Goal: Navigation & Orientation: Find specific page/section

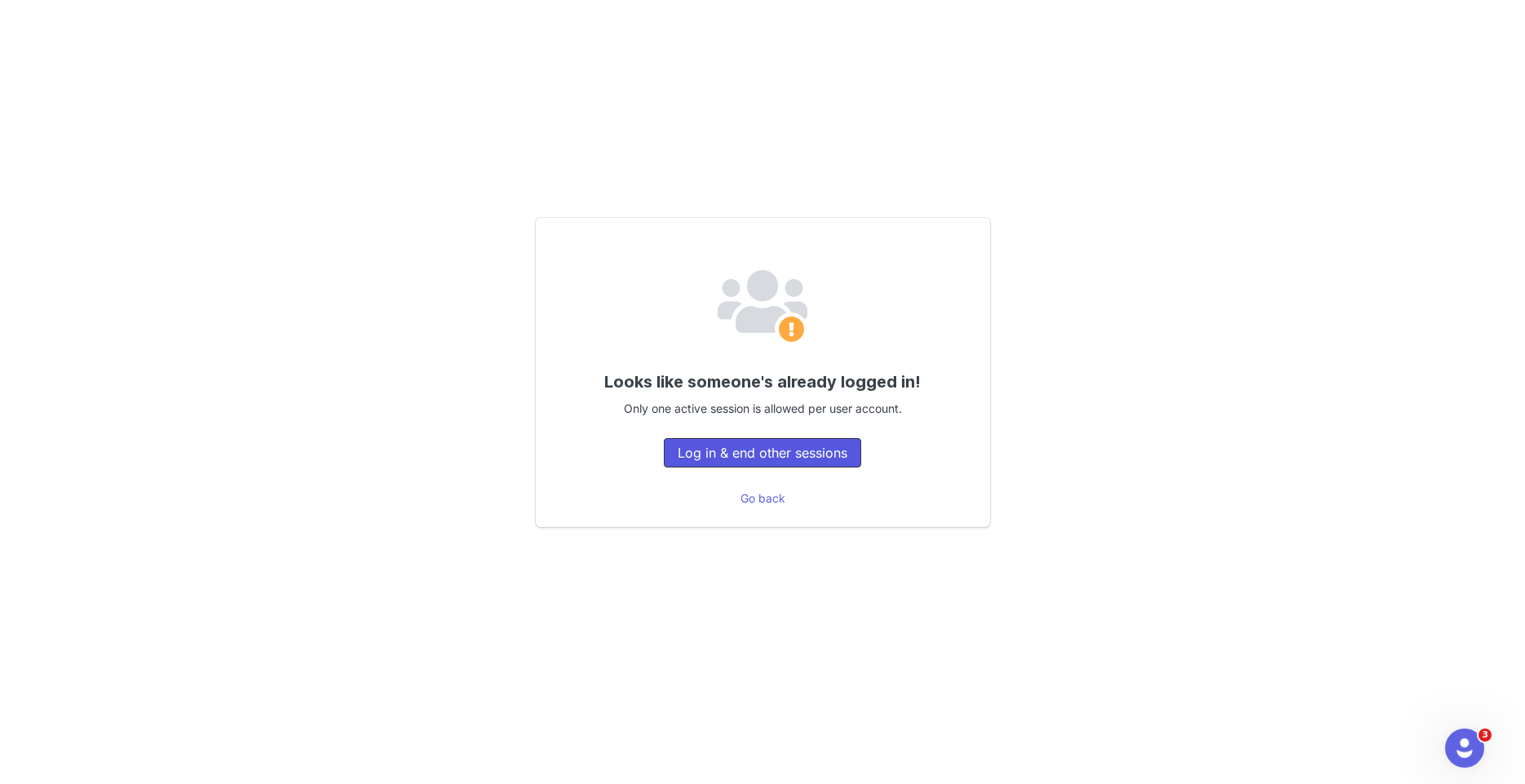
click at [836, 454] on button "Log in & end other sessions" at bounding box center [762, 452] width 197 height 29
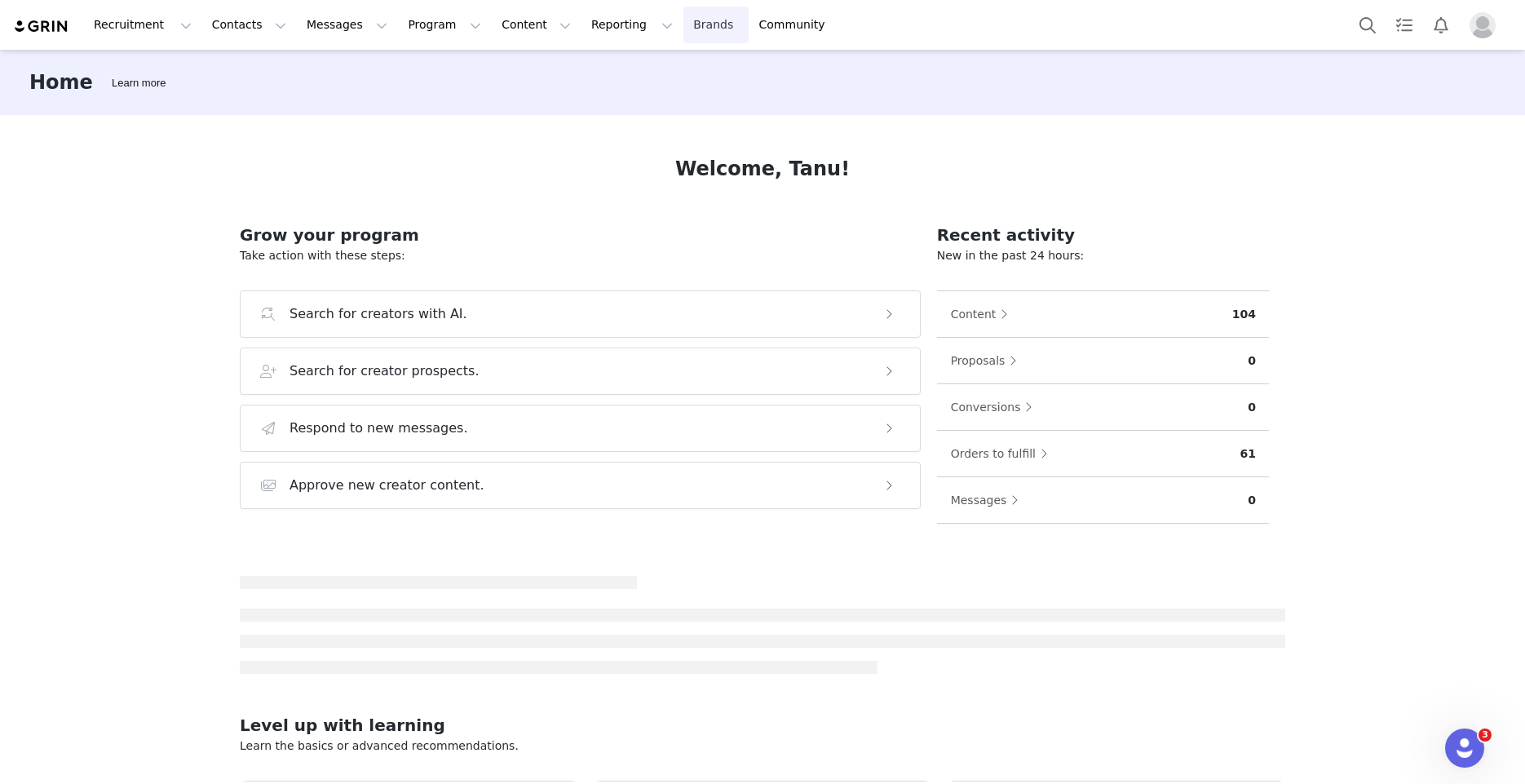
click at [684, 18] on link "Brands Brands" at bounding box center [716, 25] width 65 height 36
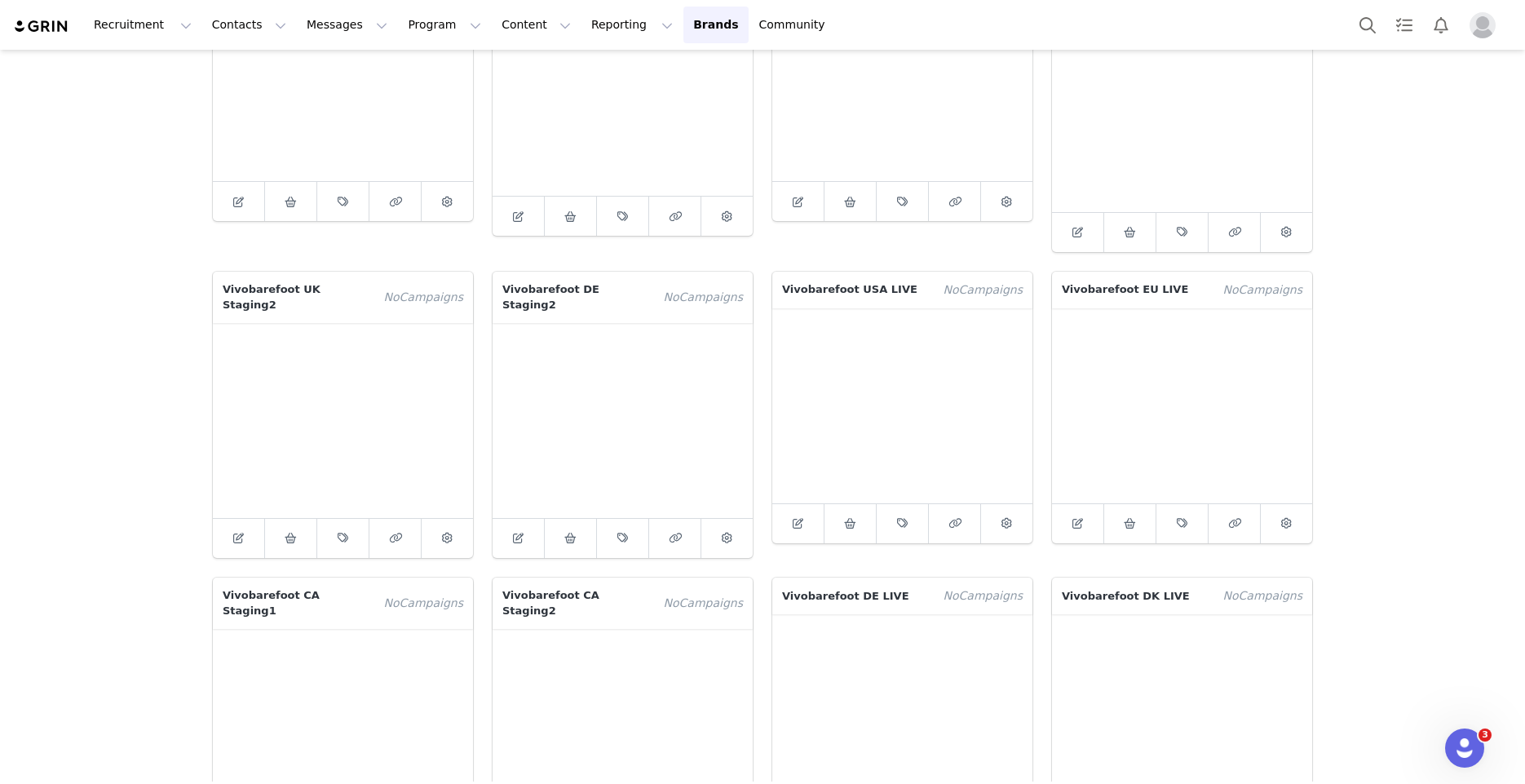
scroll to position [504, 0]
